Goal: Transaction & Acquisition: Subscribe to service/newsletter

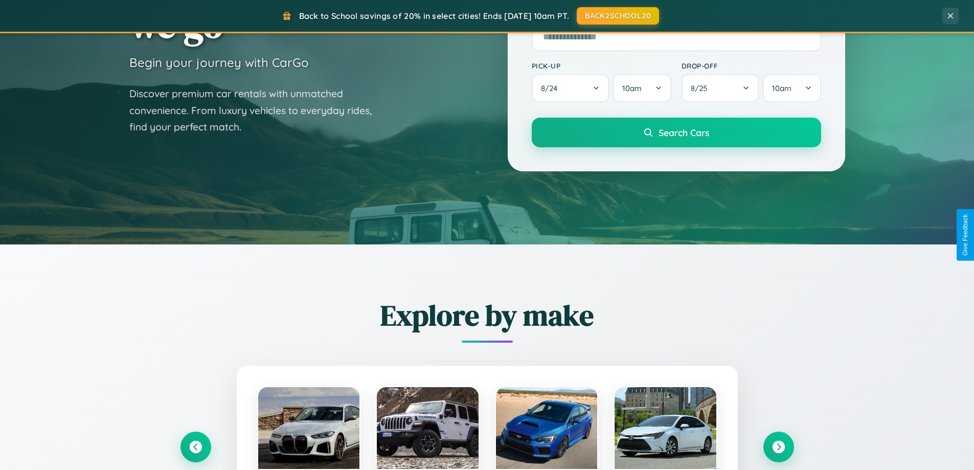
scroll to position [441, 0]
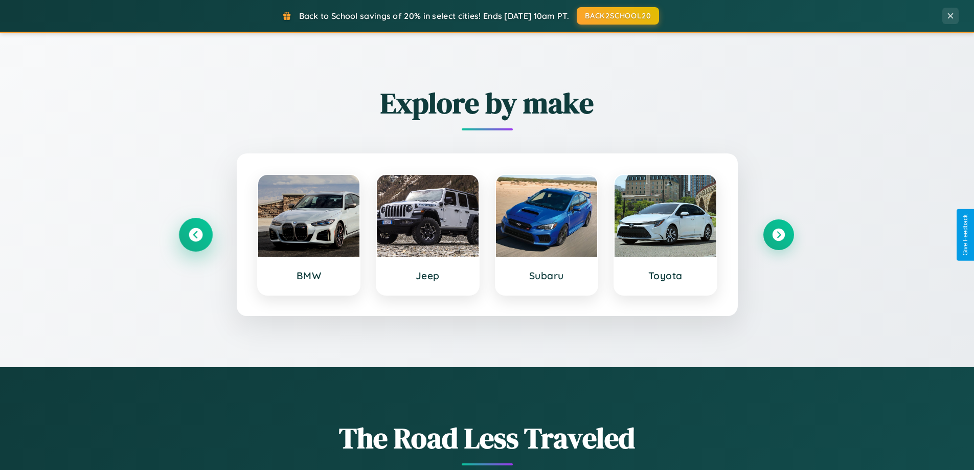
click at [195, 235] on icon at bounding box center [196, 235] width 14 height 14
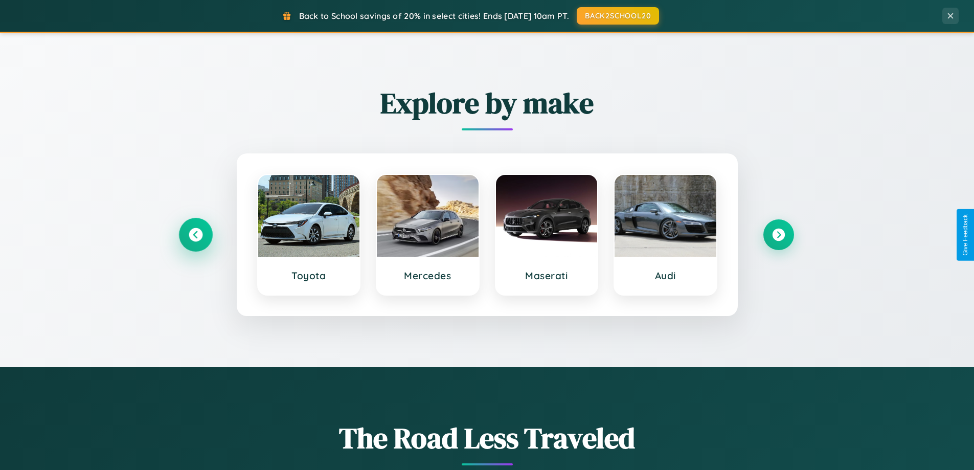
click at [195, 235] on icon at bounding box center [196, 235] width 14 height 14
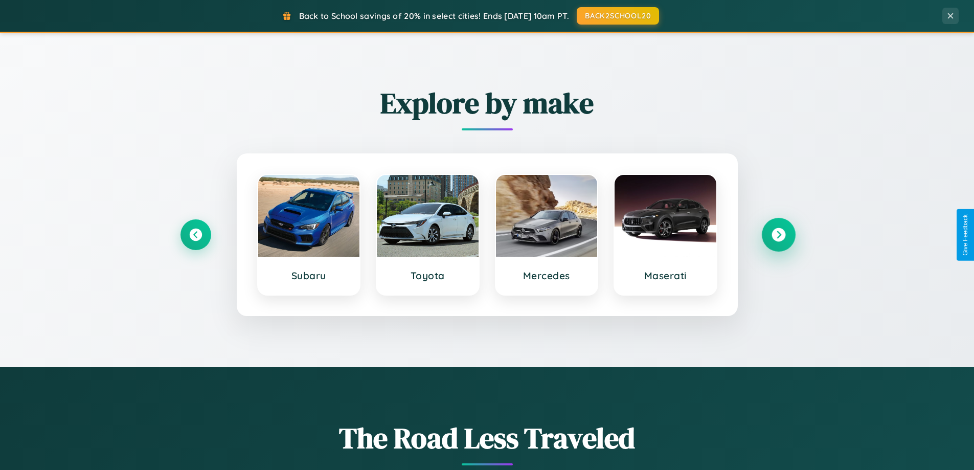
click at [778, 235] on icon at bounding box center [778, 235] width 14 height 14
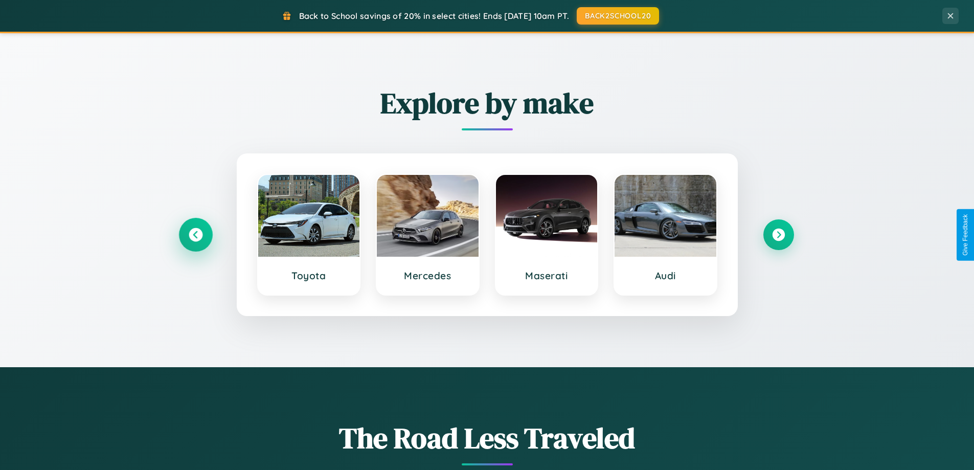
click at [195, 235] on icon at bounding box center [196, 235] width 14 height 14
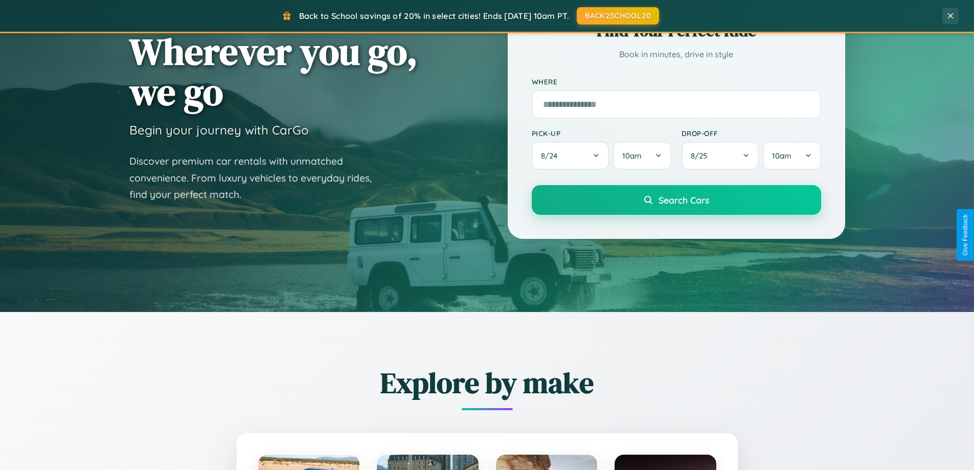
scroll to position [0, 0]
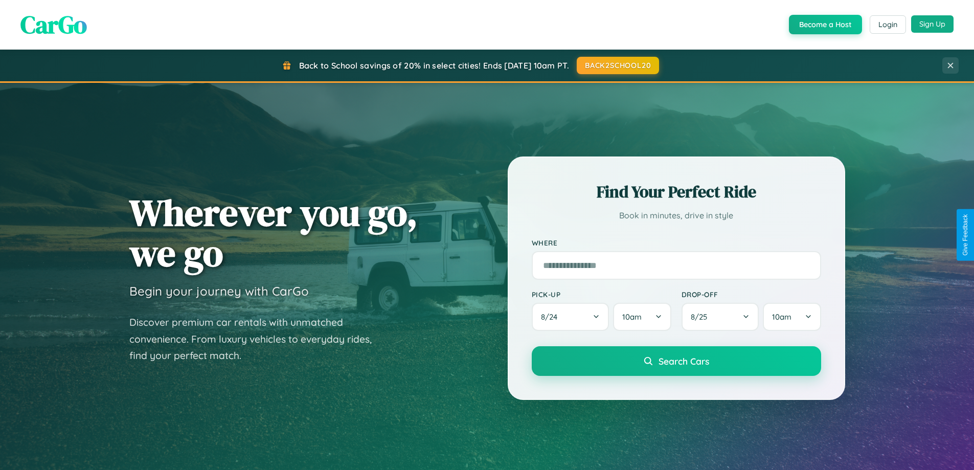
click at [932, 24] on button "Sign Up" at bounding box center [932, 23] width 42 height 17
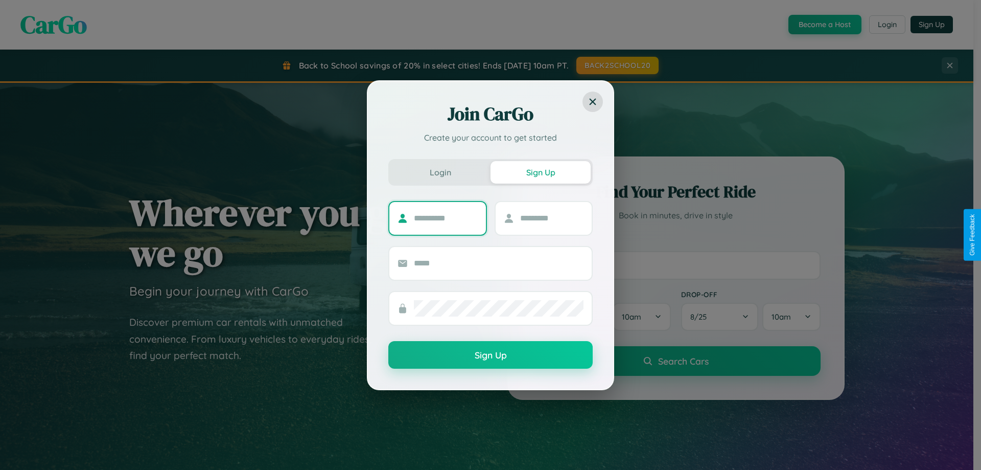
click at [446, 218] on input "text" at bounding box center [446, 218] width 64 height 16
type input "****"
click at [551, 218] on input "text" at bounding box center [552, 218] width 64 height 16
type input "*****"
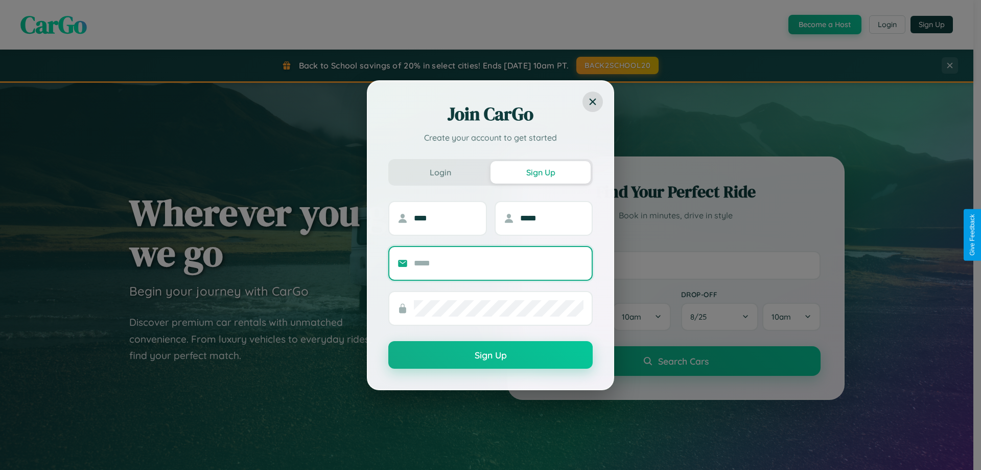
click at [499, 263] on input "text" at bounding box center [499, 263] width 170 height 16
type input "**********"
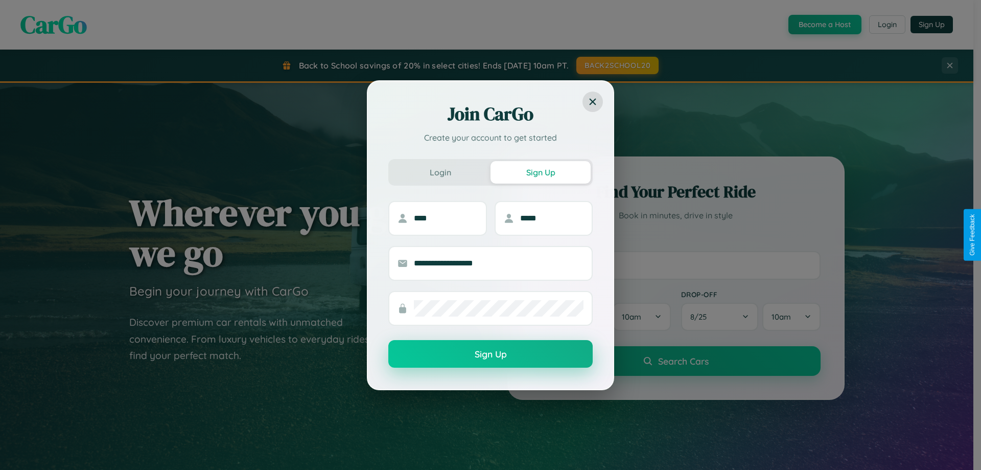
click at [491, 354] on button "Sign Up" at bounding box center [490, 354] width 204 height 28
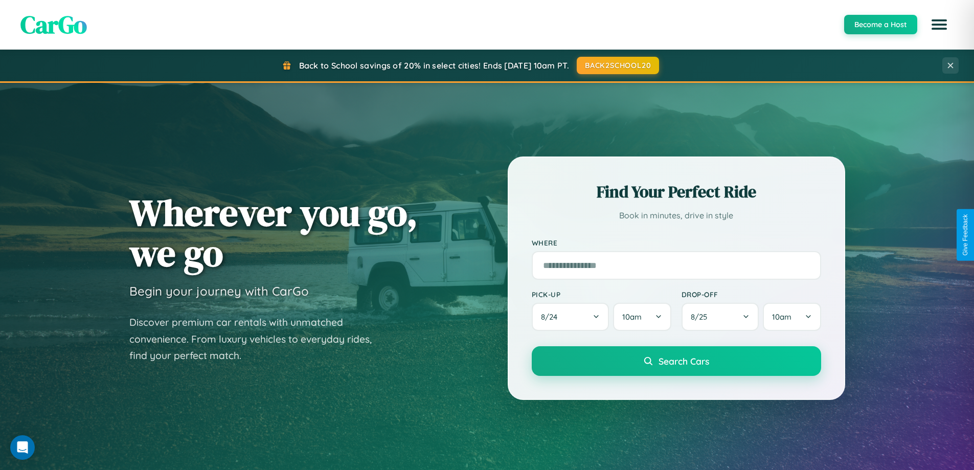
scroll to position [703, 0]
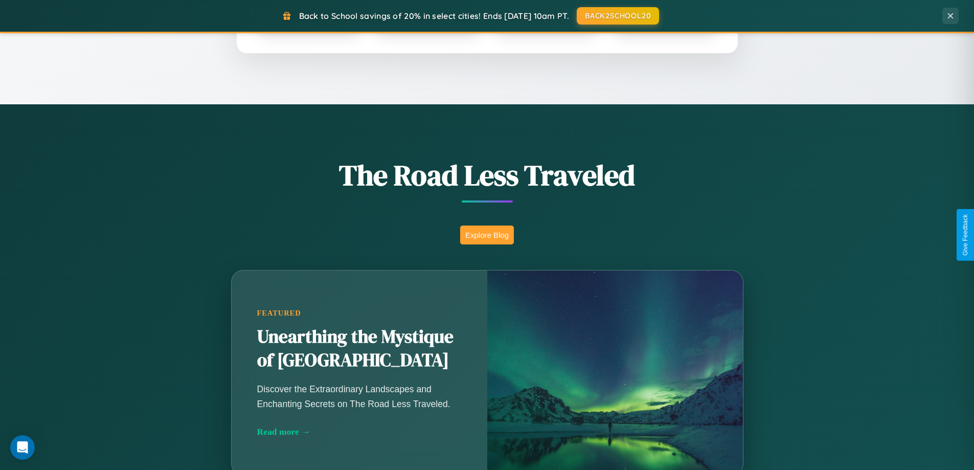
click at [487, 235] on button "Explore Blog" at bounding box center [487, 234] width 54 height 19
